Goal: Find specific page/section: Find specific page/section

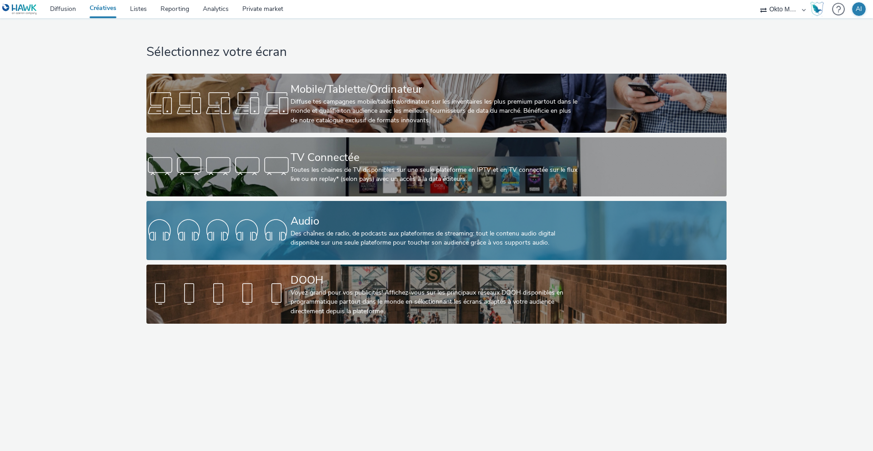
click at [388, 224] on div "Audio" at bounding box center [435, 221] width 288 height 16
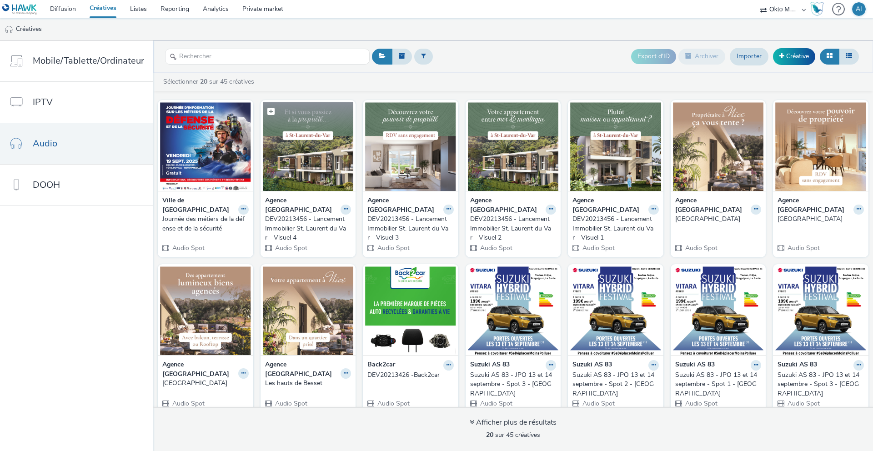
click at [328, 177] on img at bounding box center [308, 146] width 91 height 89
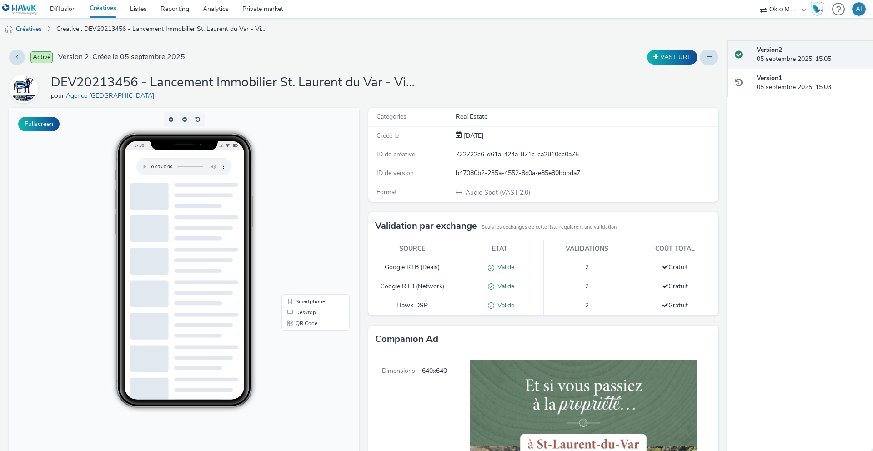
click at [20, 2] on link at bounding box center [21, 9] width 43 height 18
